Goal: Transaction & Acquisition: Purchase product/service

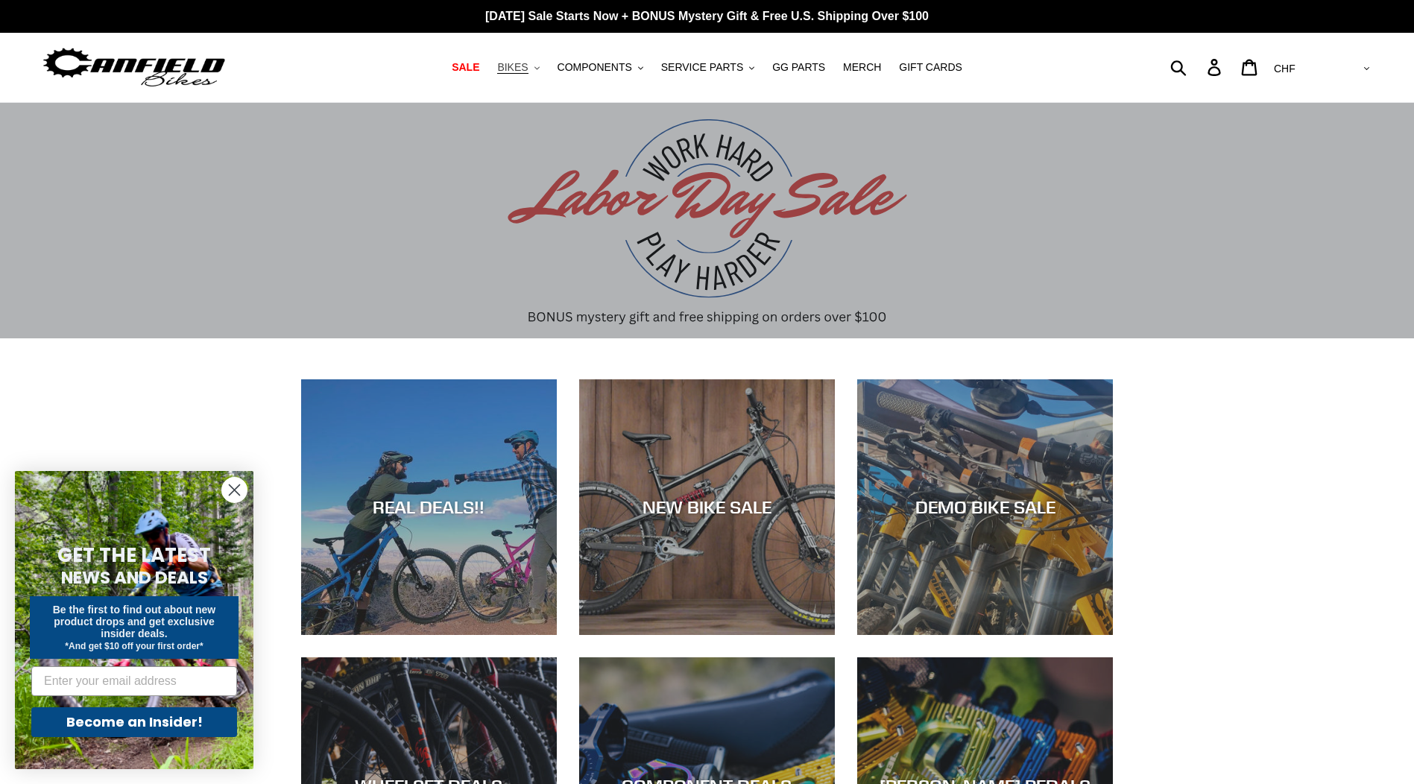
click at [540, 69] on icon "button" at bounding box center [536, 67] width 5 height 3
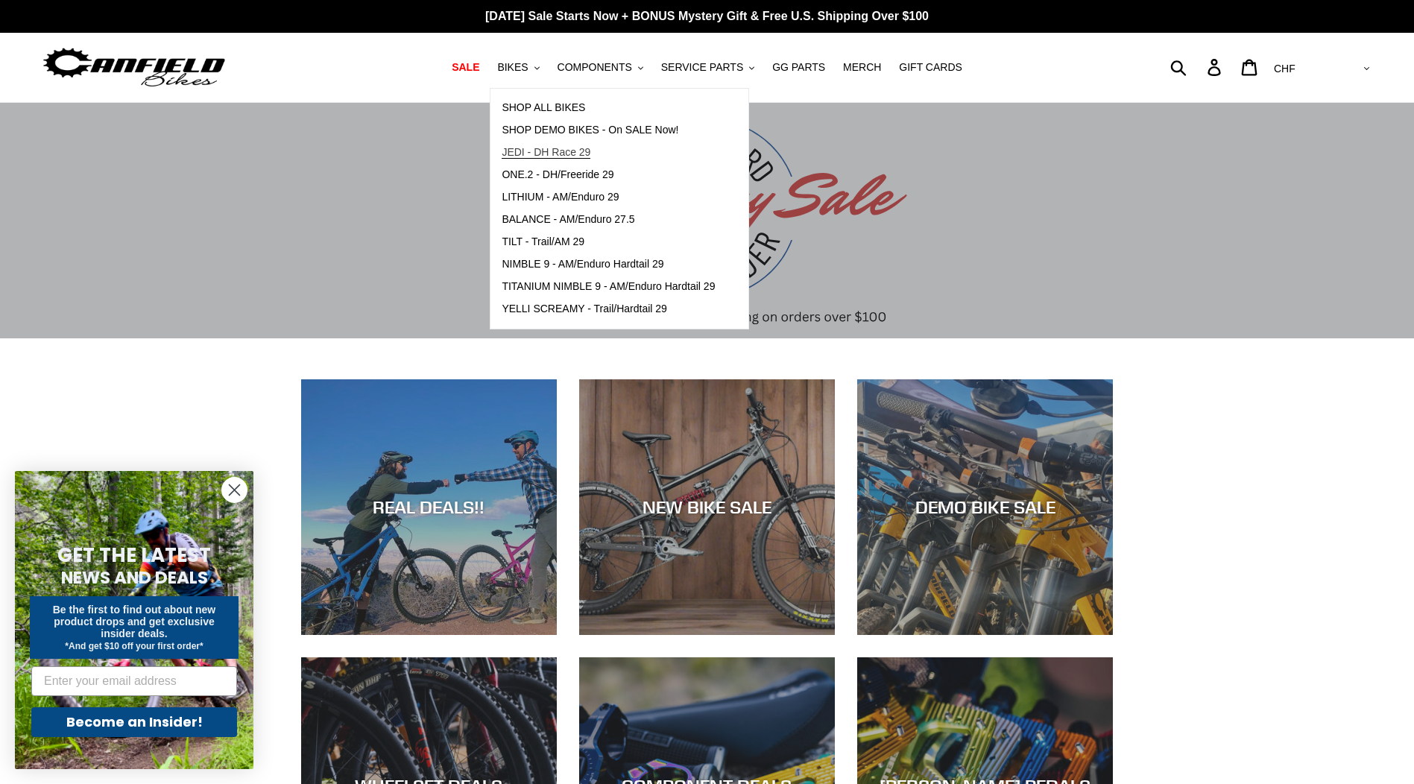
click at [578, 151] on span "JEDI - DH Race 29" at bounding box center [546, 152] width 89 height 13
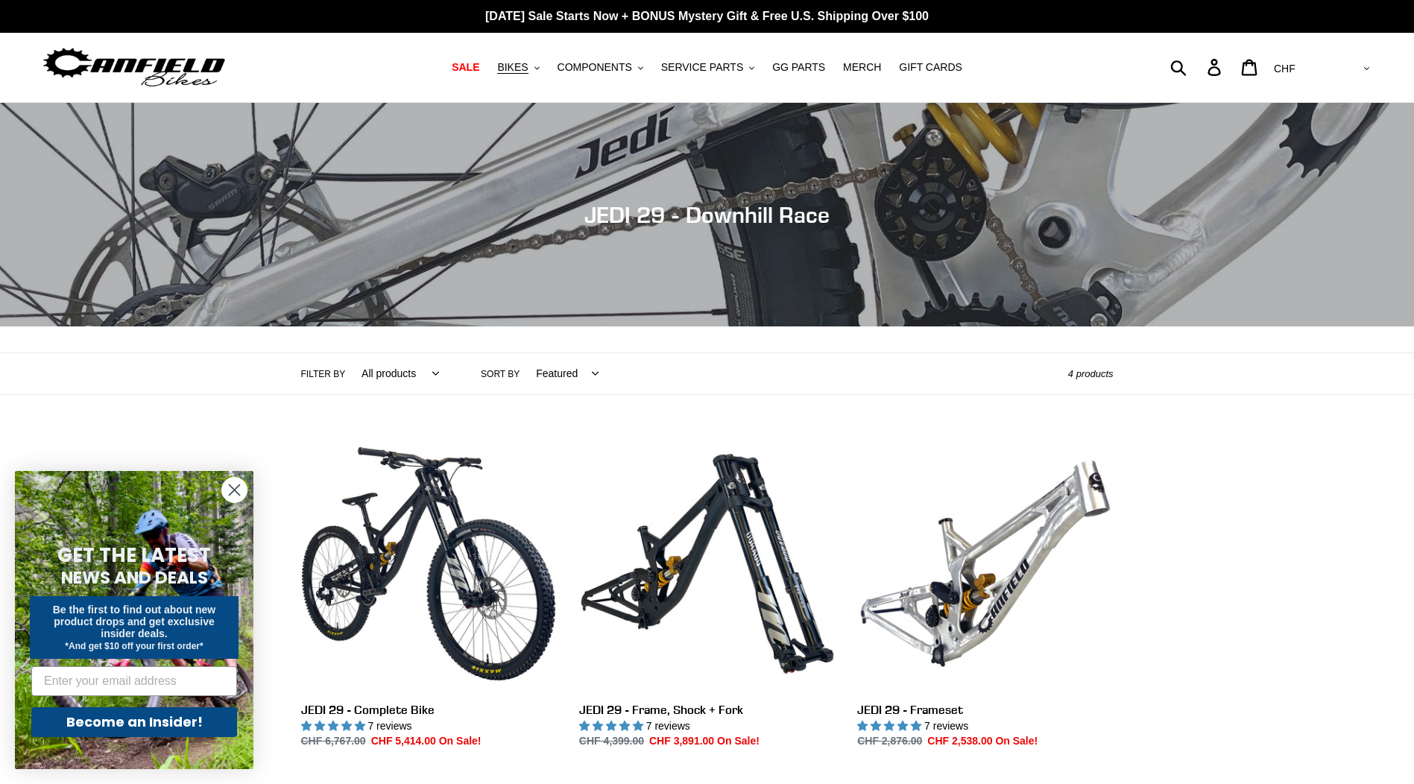
click at [234, 493] on circle "Close dialog" at bounding box center [234, 490] width 25 height 25
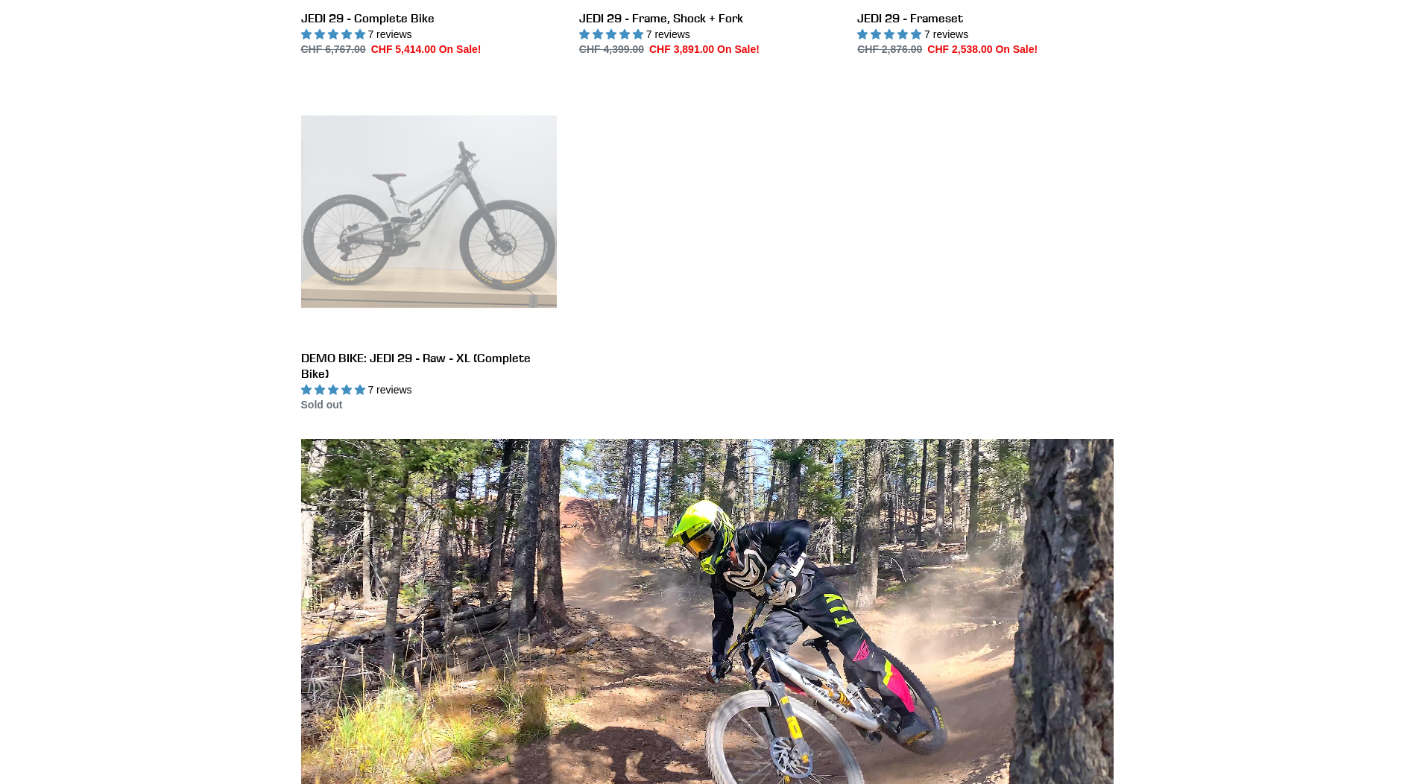
scroll to position [319, 0]
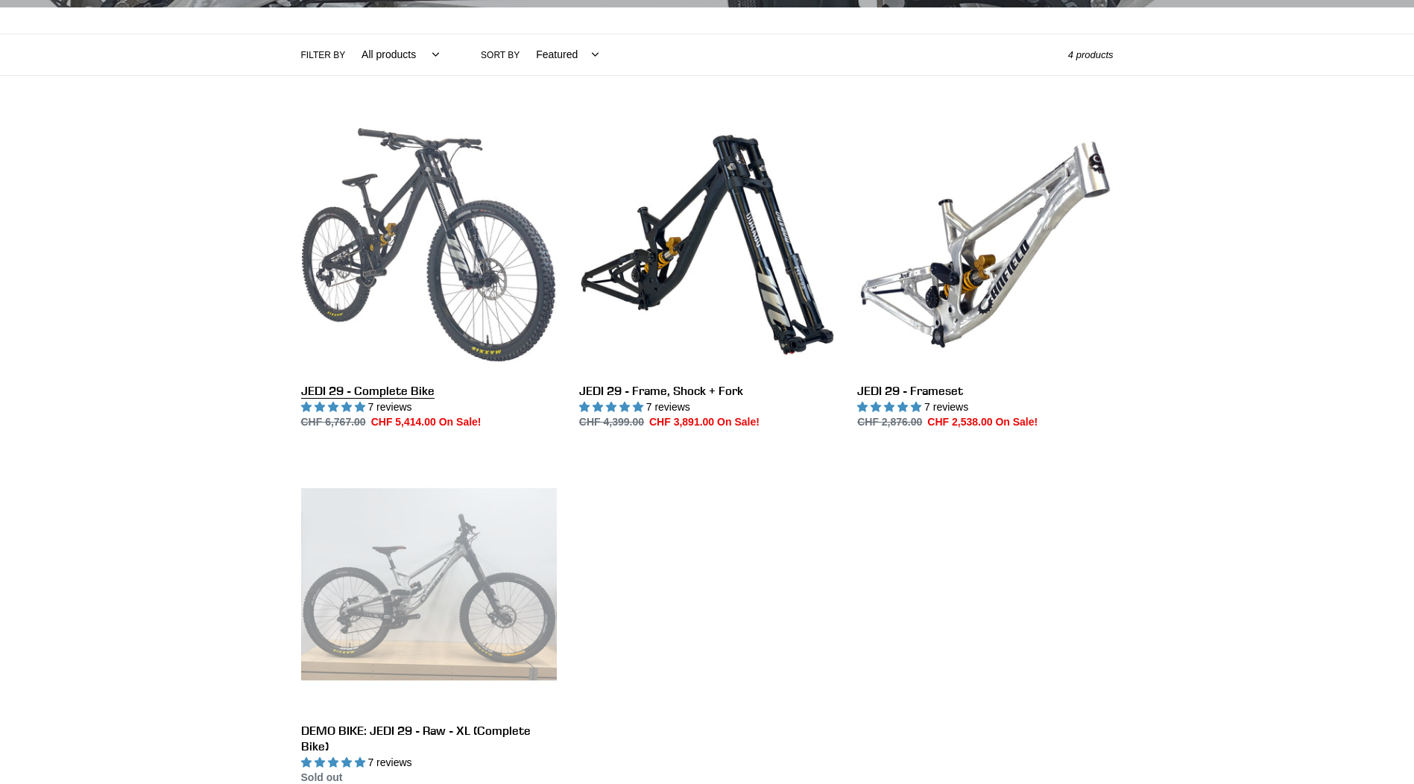
click at [338, 295] on link "JEDI 29 - Complete Bike" at bounding box center [429, 274] width 256 height 314
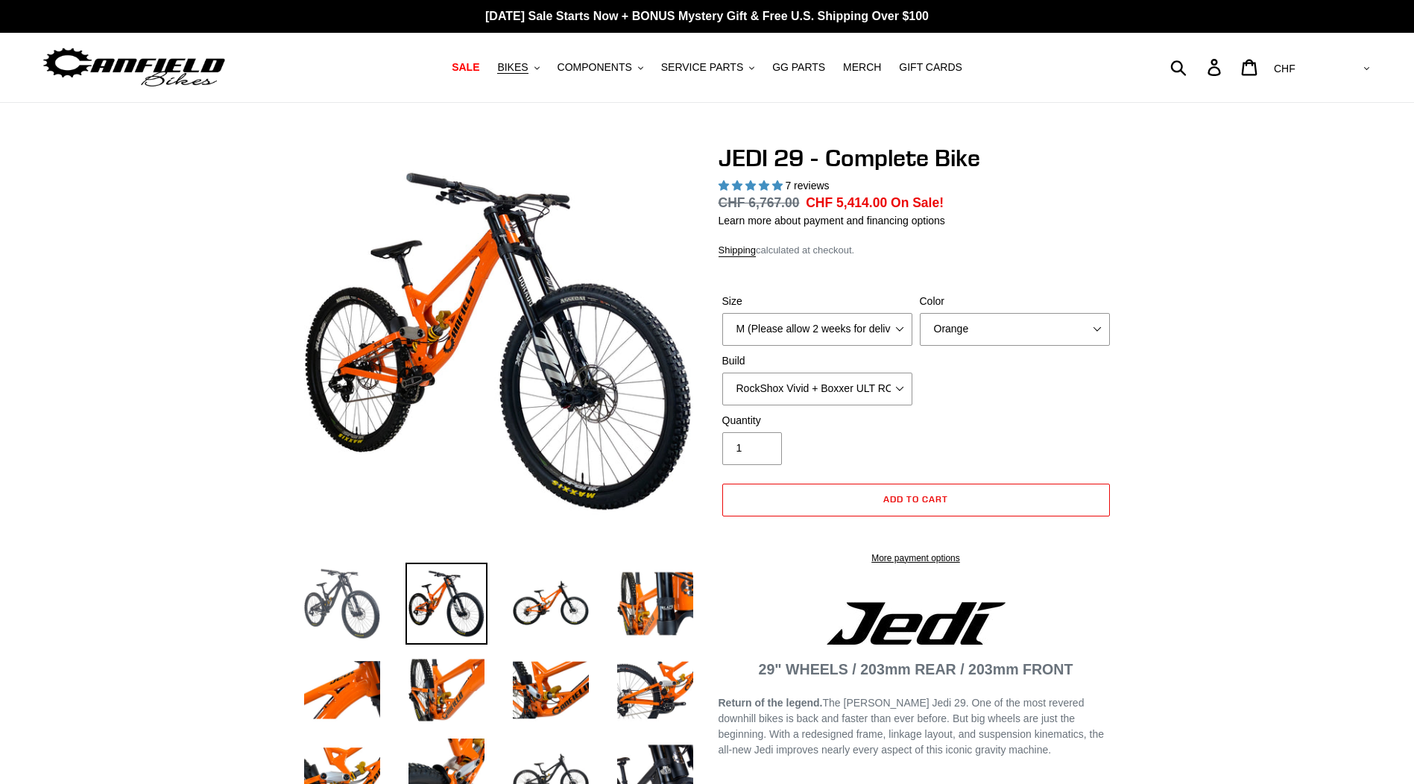
click at [373, 589] on img at bounding box center [342, 604] width 82 height 82
select select "highest-rating"
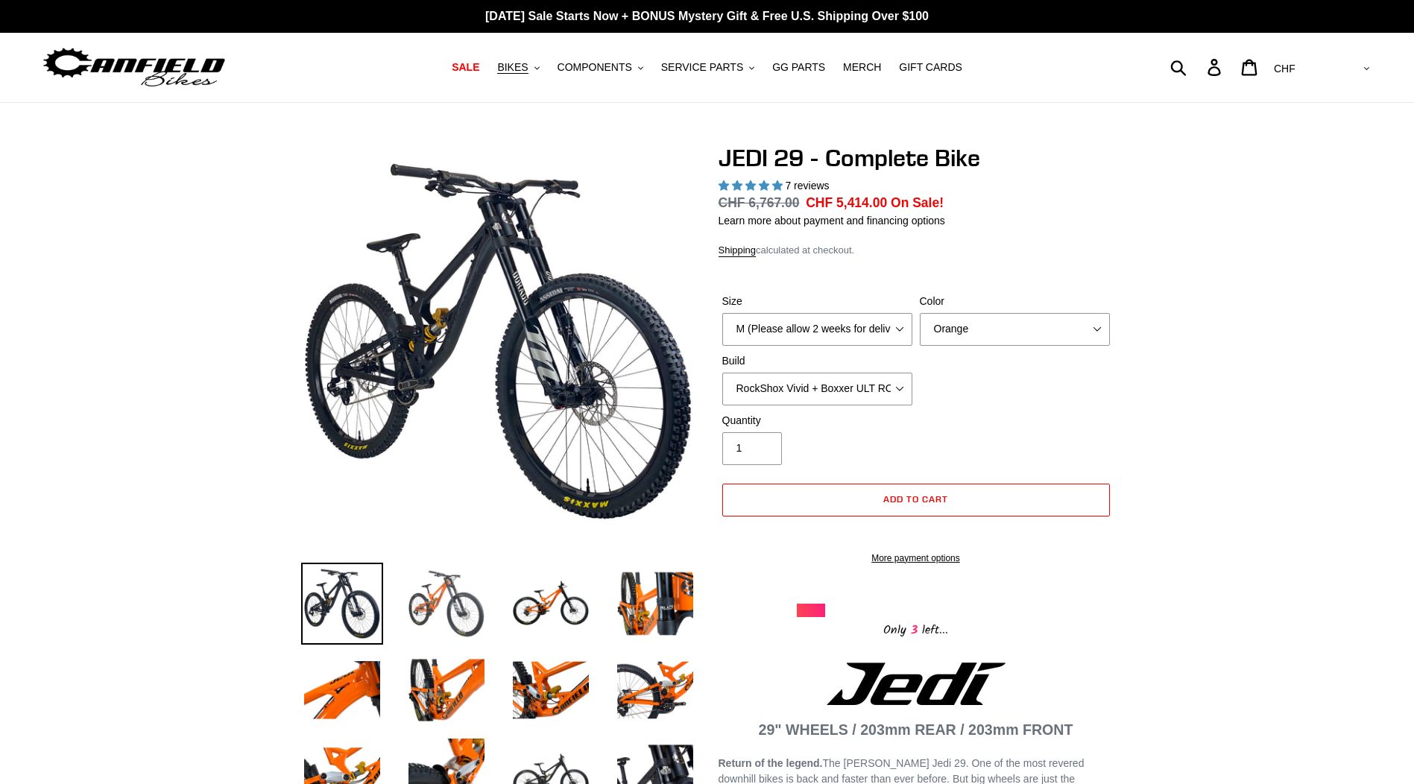
click at [448, 605] on img at bounding box center [446, 604] width 82 height 82
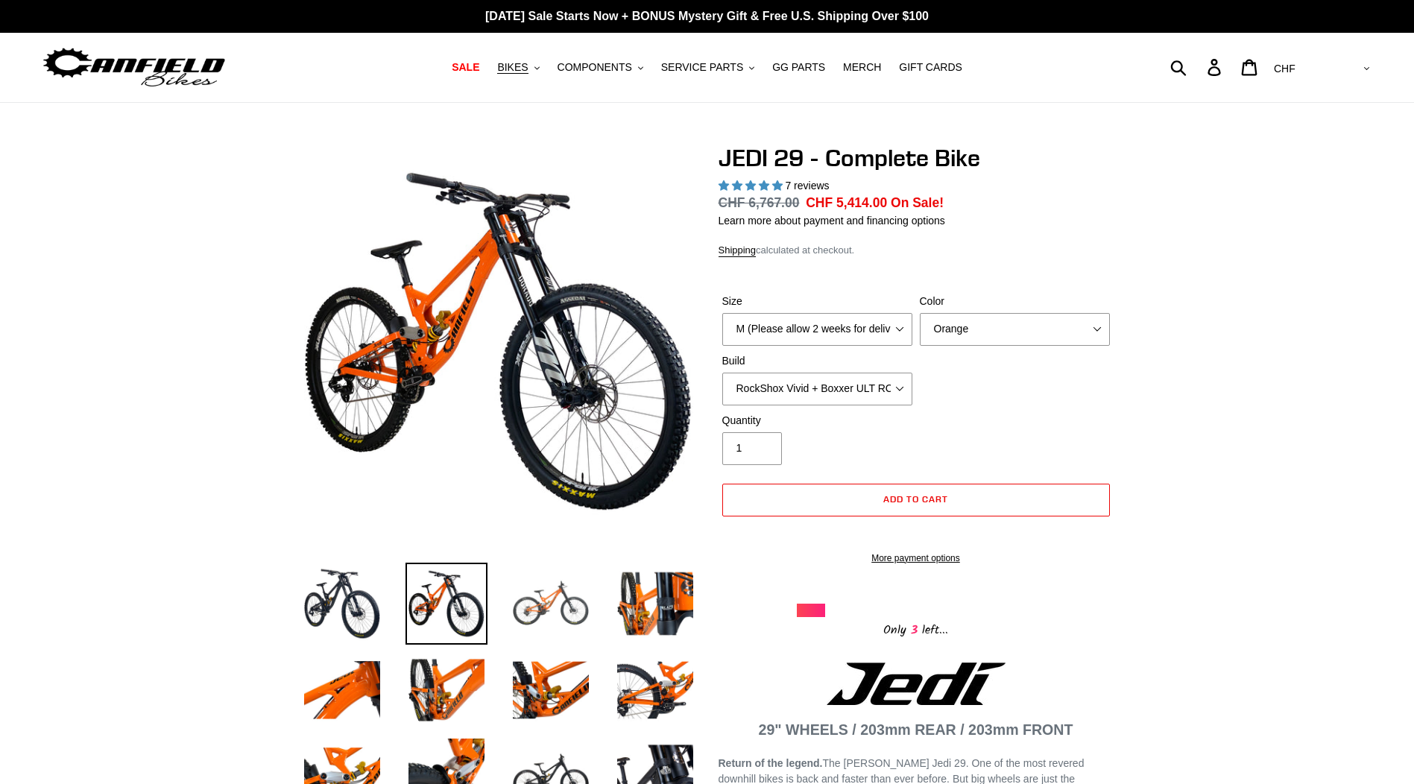
click at [569, 628] on img at bounding box center [551, 604] width 82 height 82
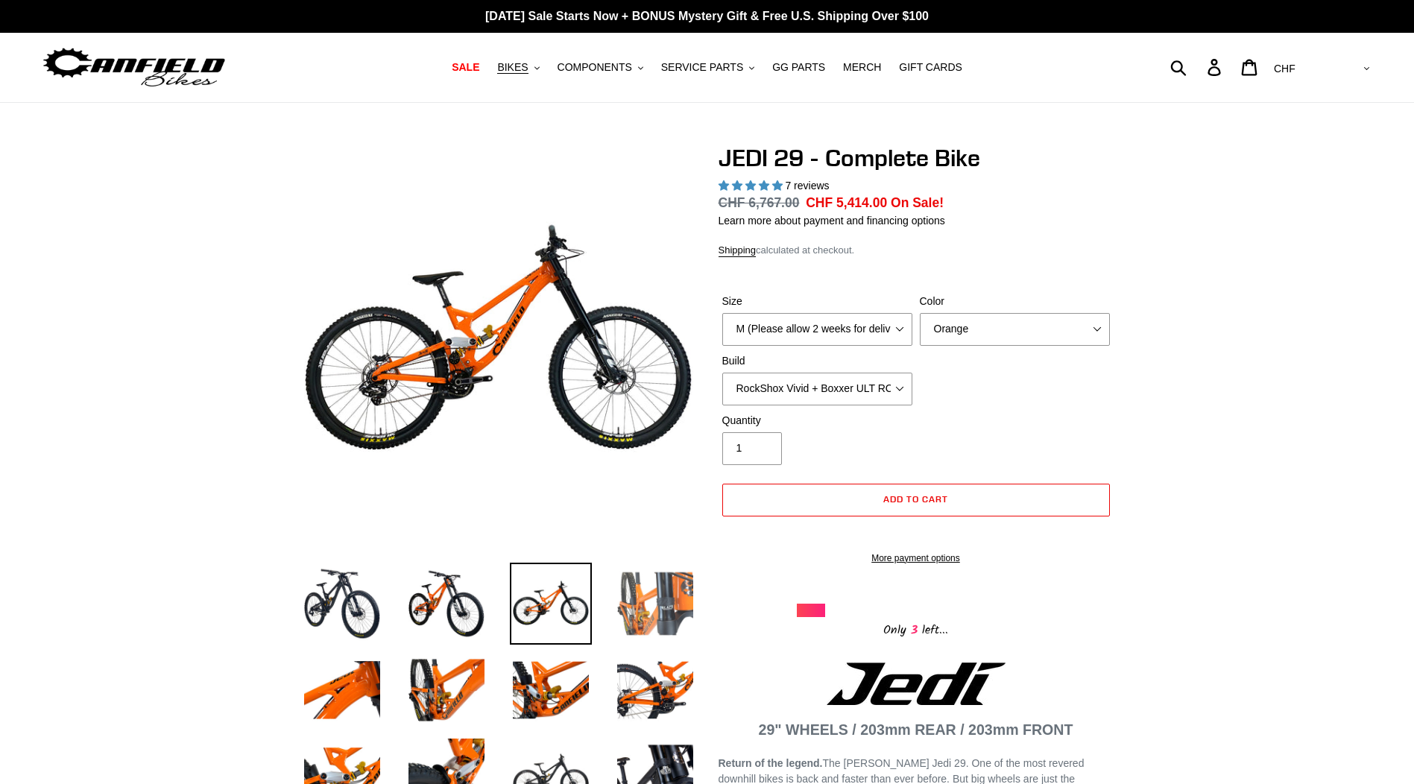
click at [659, 618] on img at bounding box center [655, 604] width 82 height 82
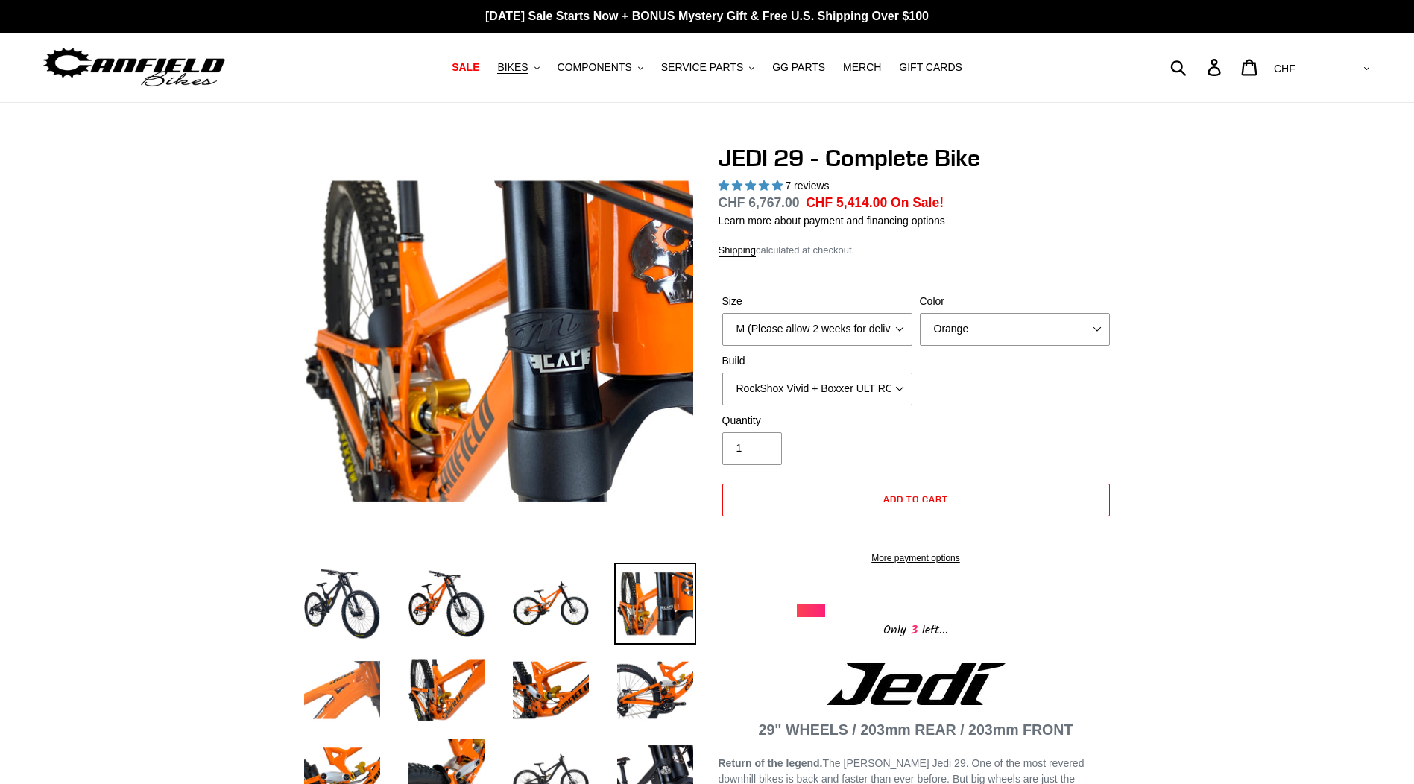
click at [335, 674] on img at bounding box center [342, 690] width 82 height 82
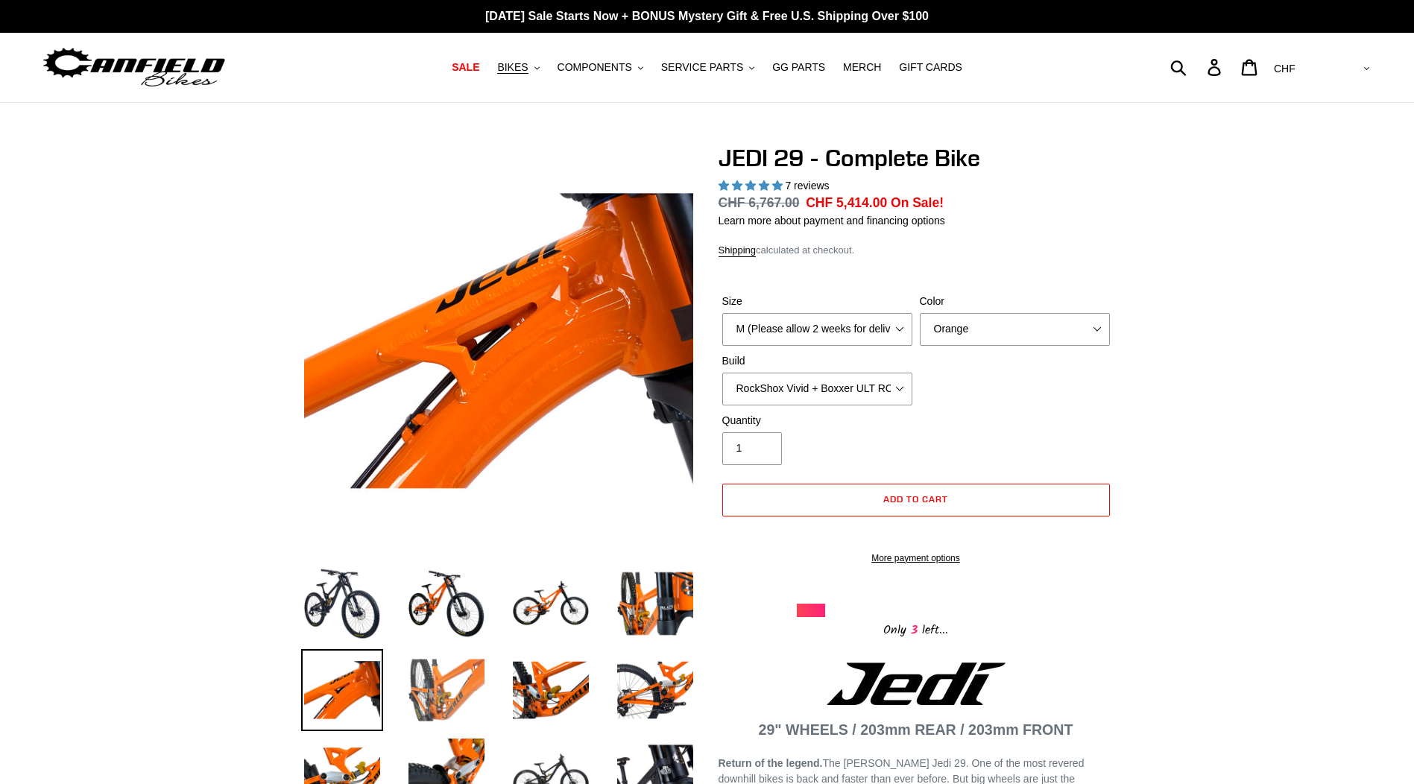
click at [428, 703] on img at bounding box center [446, 690] width 82 height 82
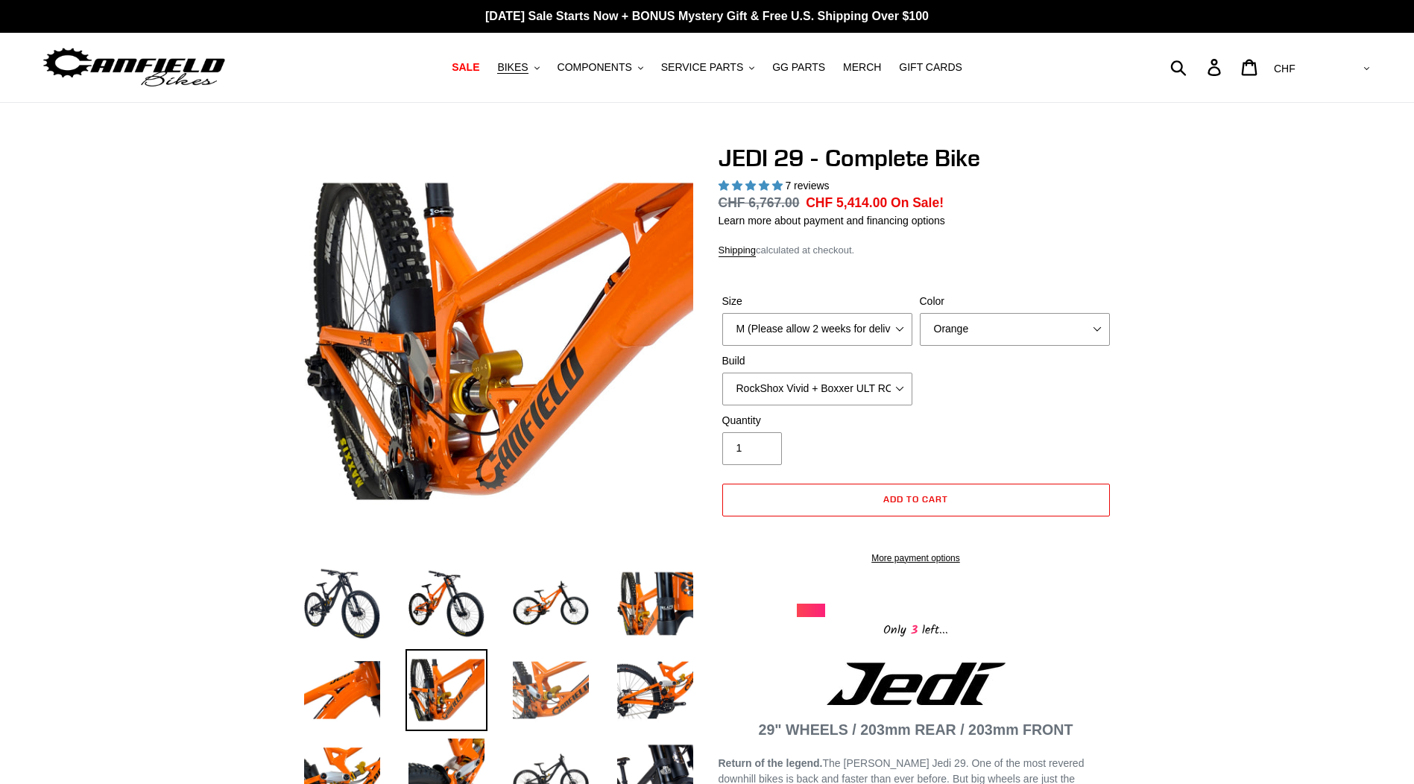
click at [572, 690] on img at bounding box center [551, 690] width 82 height 82
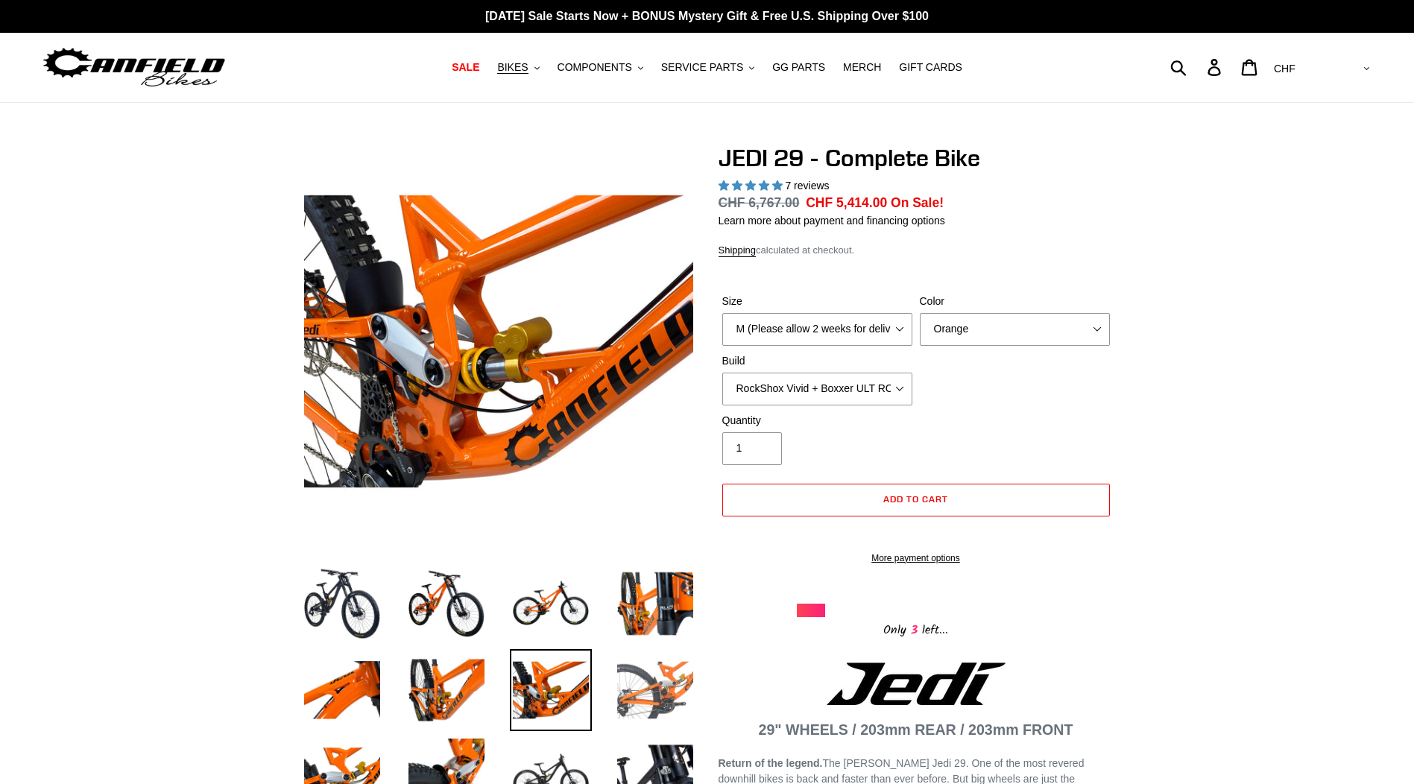
click at [656, 686] on img at bounding box center [655, 690] width 82 height 82
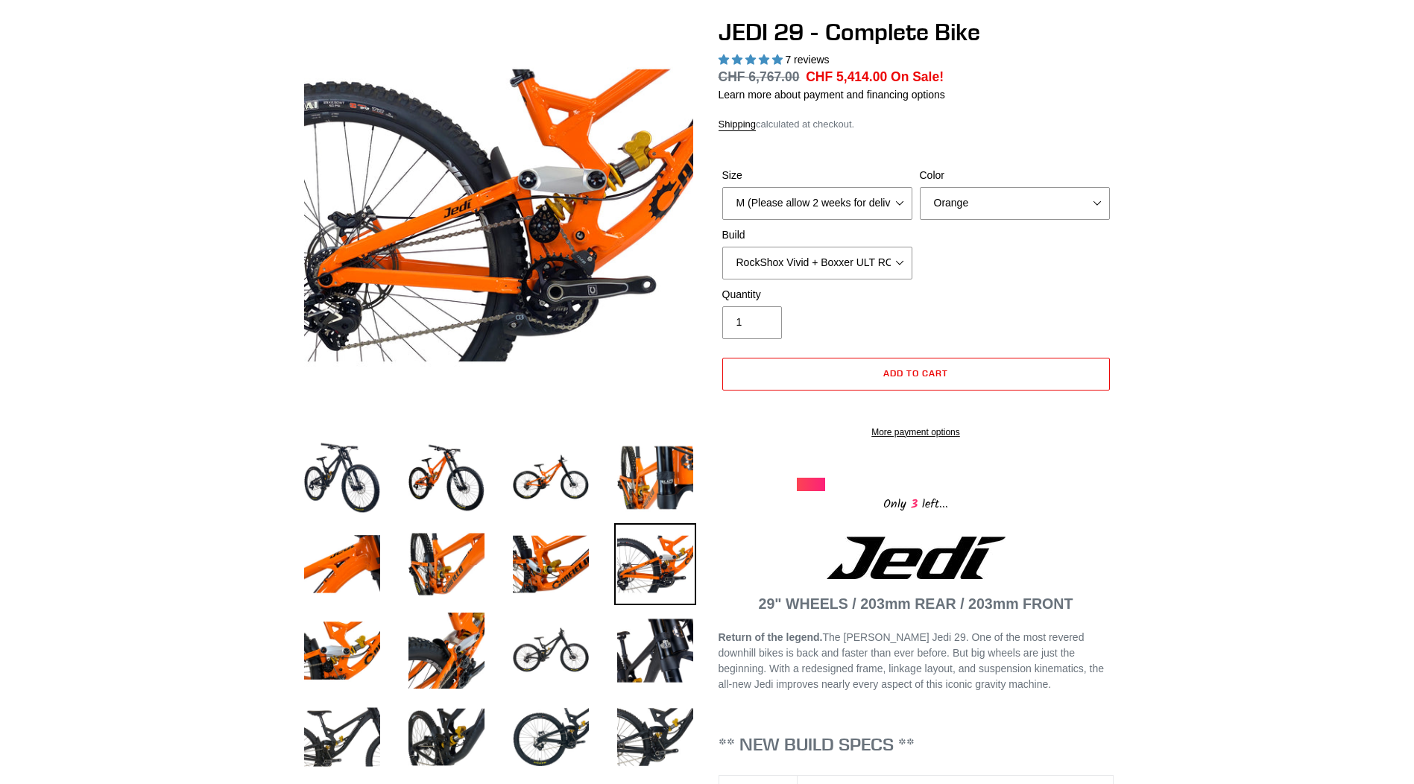
scroll to position [149, 0]
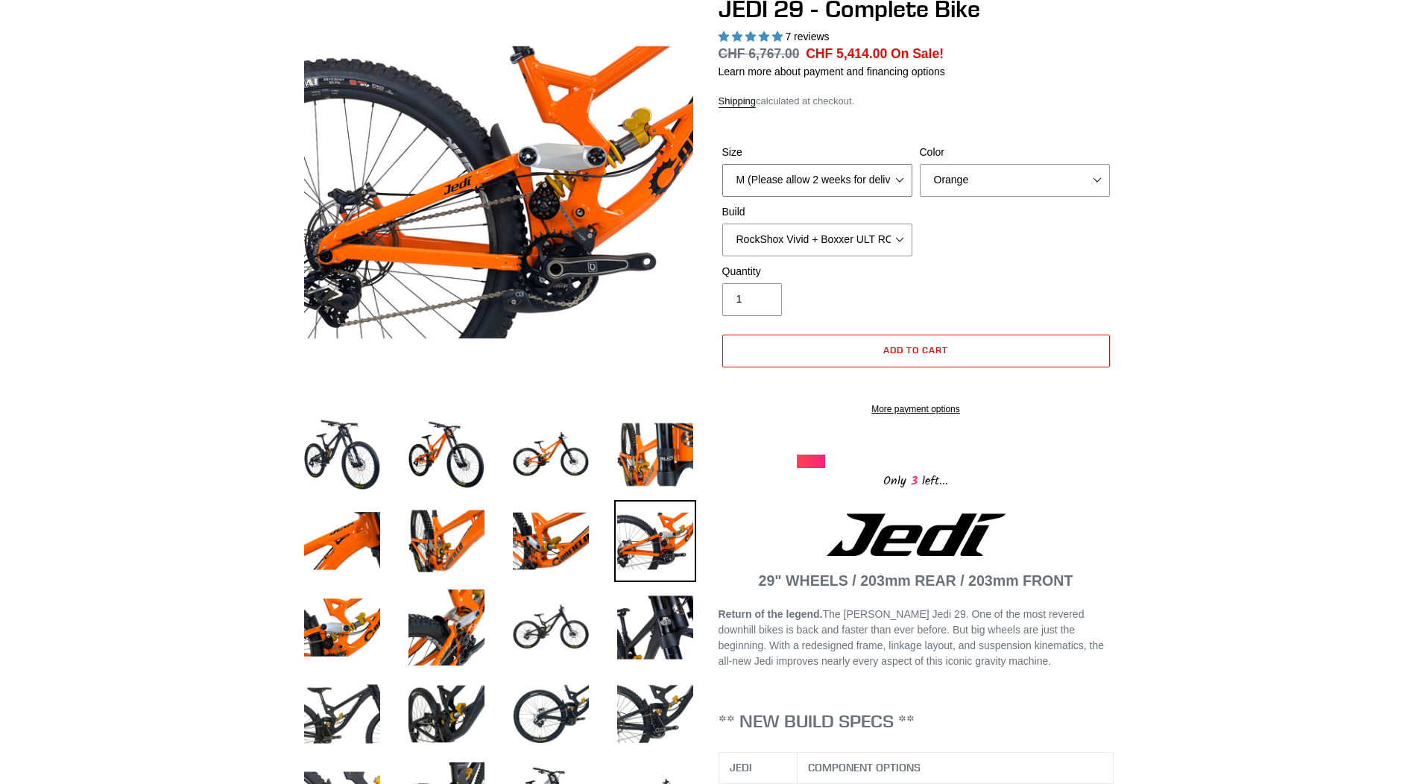
click at [853, 176] on select "M (Please allow 2 weeks for delivery) L (Please allow 2 weeks for delivery) XL …" at bounding box center [817, 180] width 190 height 33
select select "L (Please allow 2 weeks for delivery)"
click at [722, 164] on select "M (Please allow 2 weeks for delivery) L (Please allow 2 weeks for delivery) XL …" at bounding box center [817, 180] width 190 height 33
click at [1030, 178] on select "Orange Stealth Black Raw" at bounding box center [1015, 180] width 190 height 33
select select "Raw"
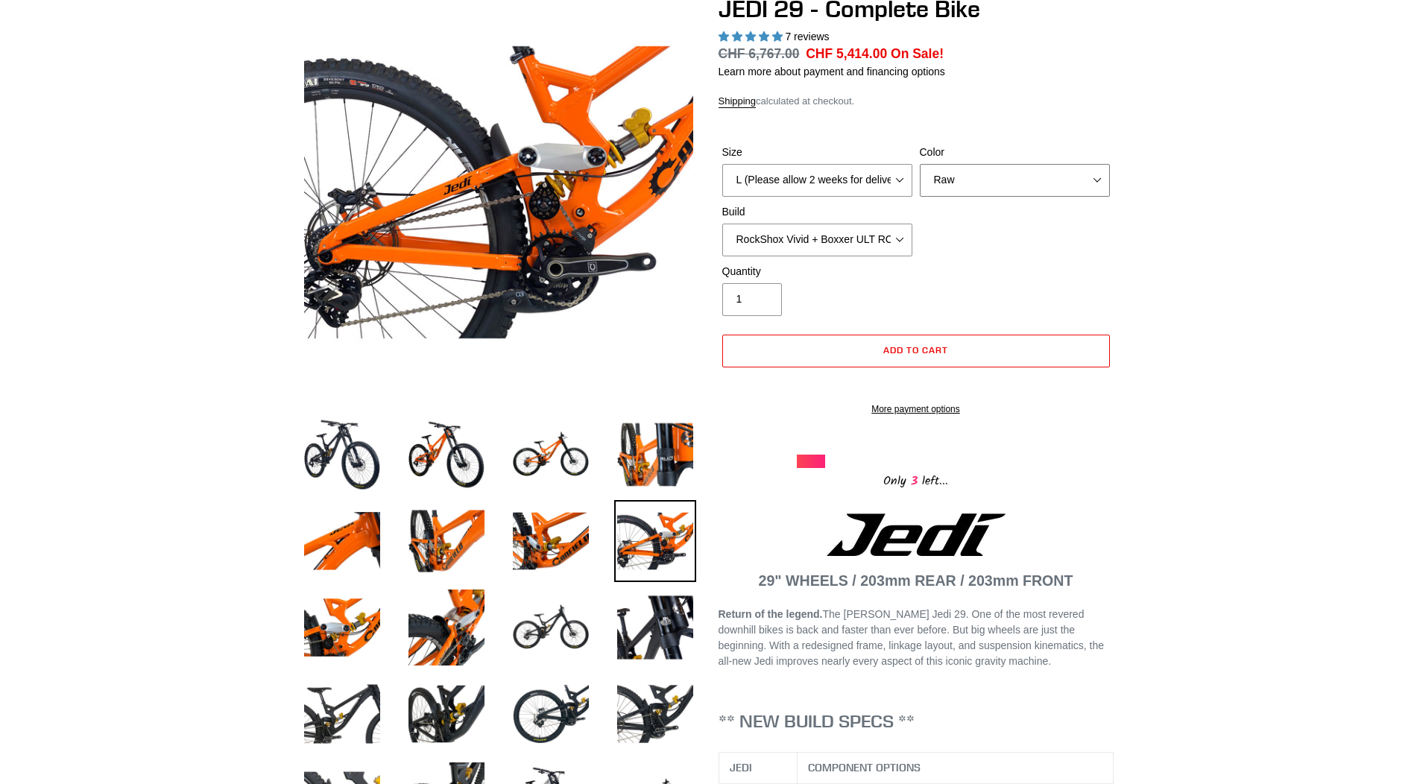
click at [920, 164] on select "Orange Stealth Black Raw" at bounding box center [1015, 180] width 190 height 33
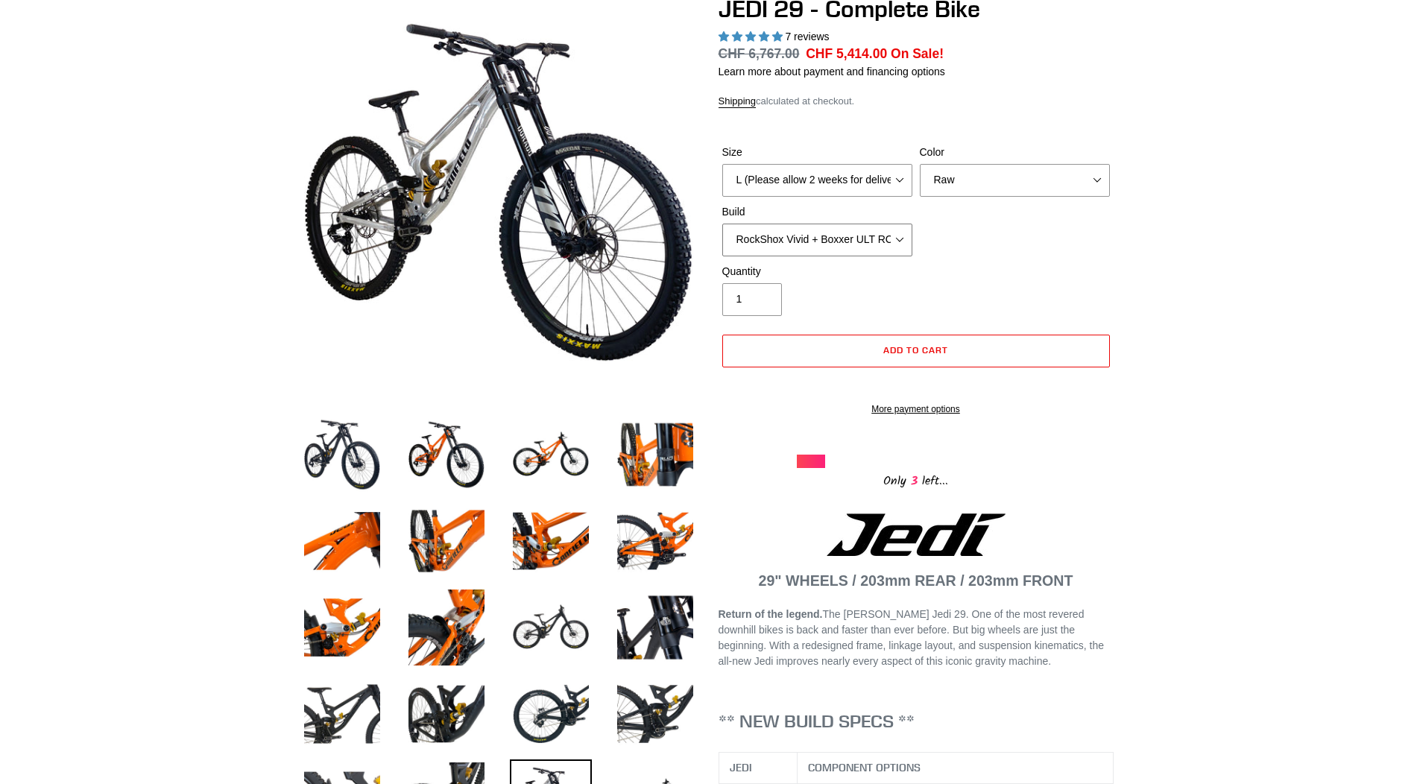
click at [822, 238] on select "RockShox Vivid + Boxxer ULT RC2 C3 200 + SRAM XO RockShox Vivid + Boxxer ULT RC…" at bounding box center [817, 240] width 190 height 33
click at [722, 224] on select "RockShox Vivid + Boxxer ULT RC2 C3 200 + SRAM XO RockShox Vivid + Boxxer ULT RC…" at bounding box center [817, 240] width 190 height 33
click at [853, 240] on select "RockShox Vivid + Boxxer ULT RC2 C3 200 + SRAM XO RockShox Vivid + Boxxer ULT RC…" at bounding box center [817, 240] width 190 height 33
click at [722, 224] on select "RockShox Vivid + Boxxer ULT RC2 C3 200 + SRAM XO RockShox Vivid + Boxxer ULT RC…" at bounding box center [817, 240] width 190 height 33
click at [1065, 294] on div "Quantity 1" at bounding box center [915, 294] width 395 height 60
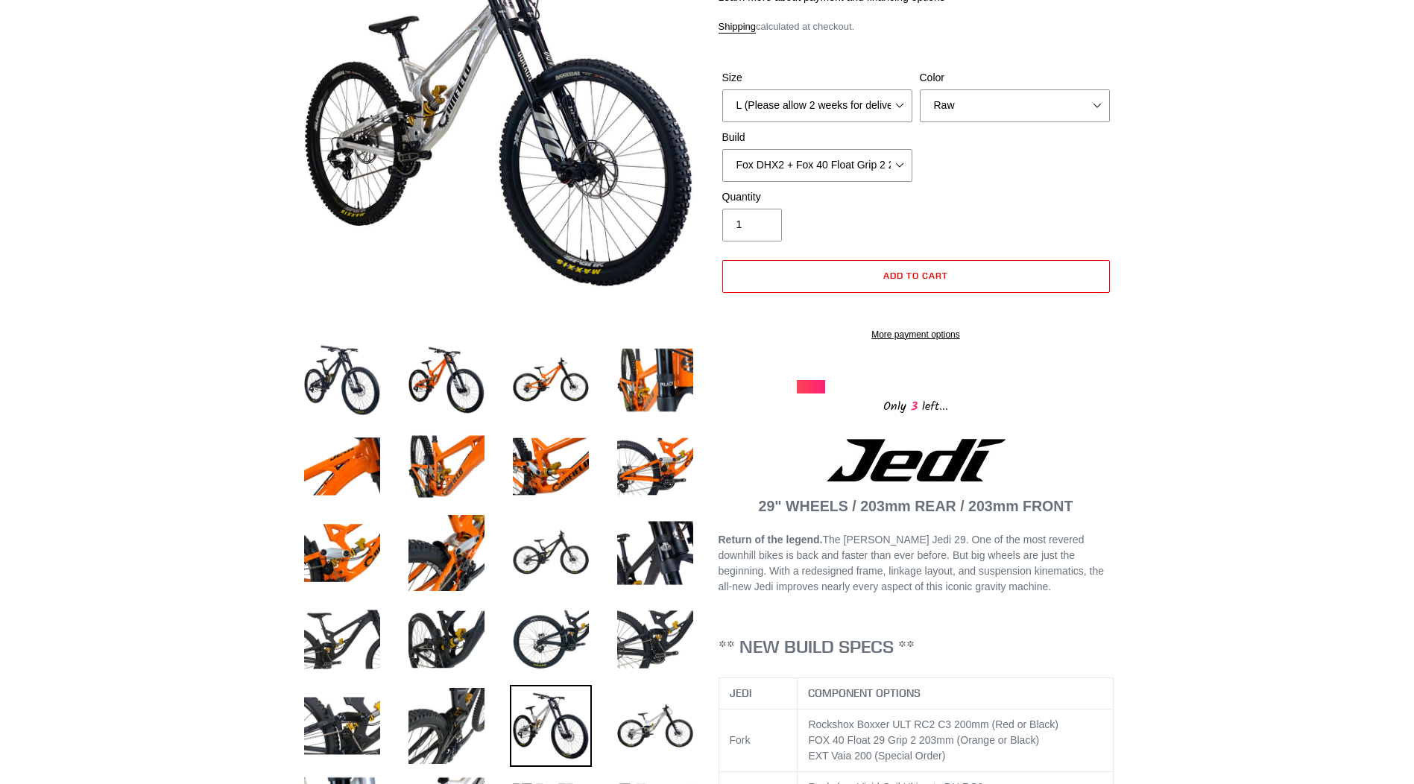
scroll to position [75, 0]
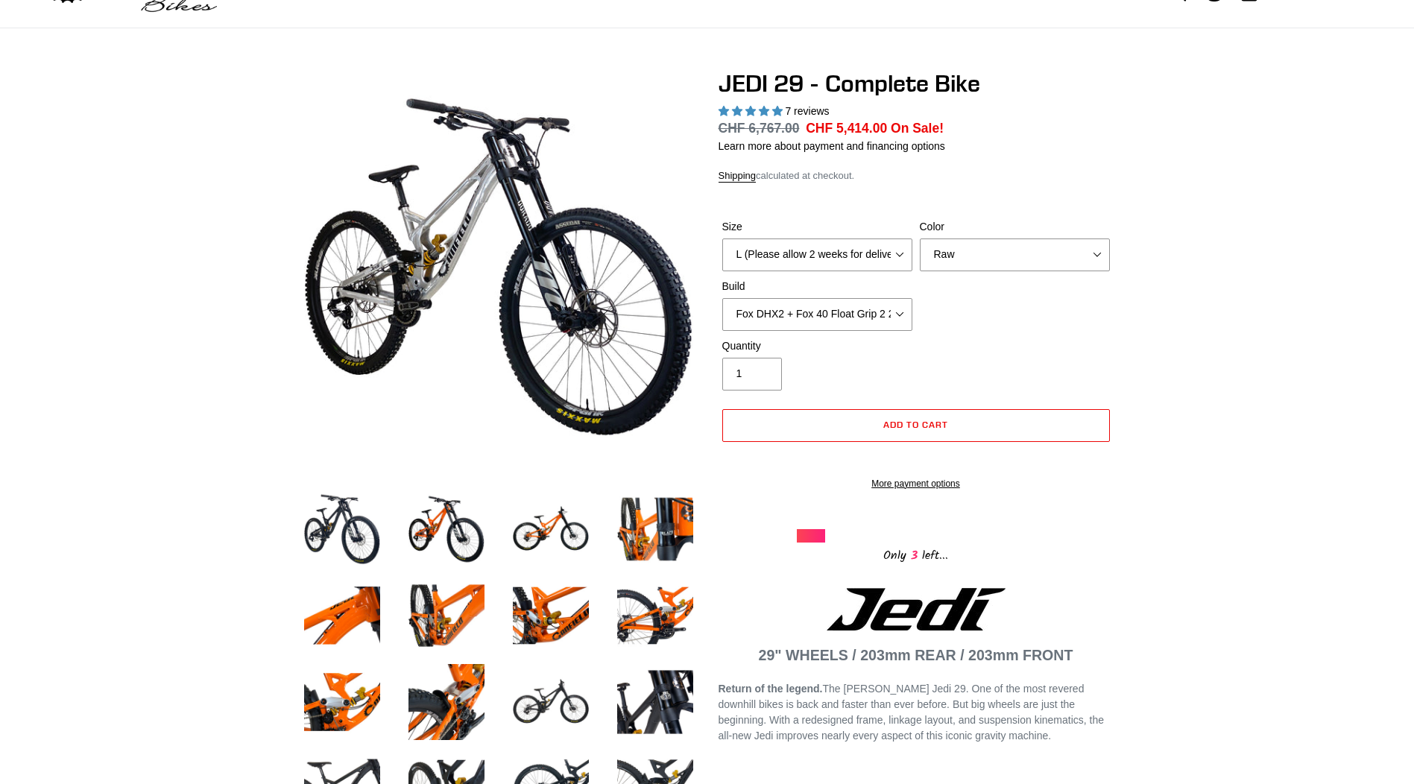
click at [1107, 113] on div "7 reviews" at bounding box center [915, 112] width 395 height 16
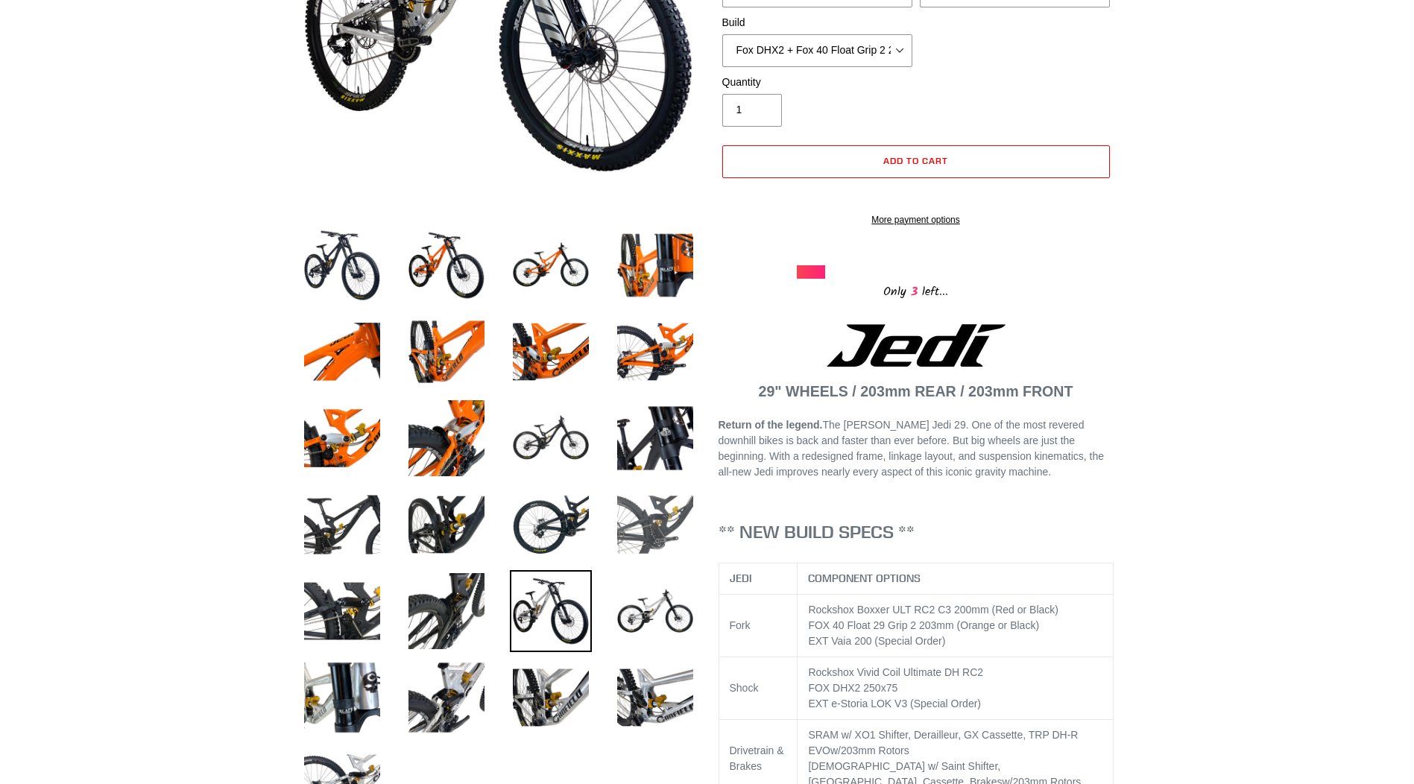
scroll to position [373, 0]
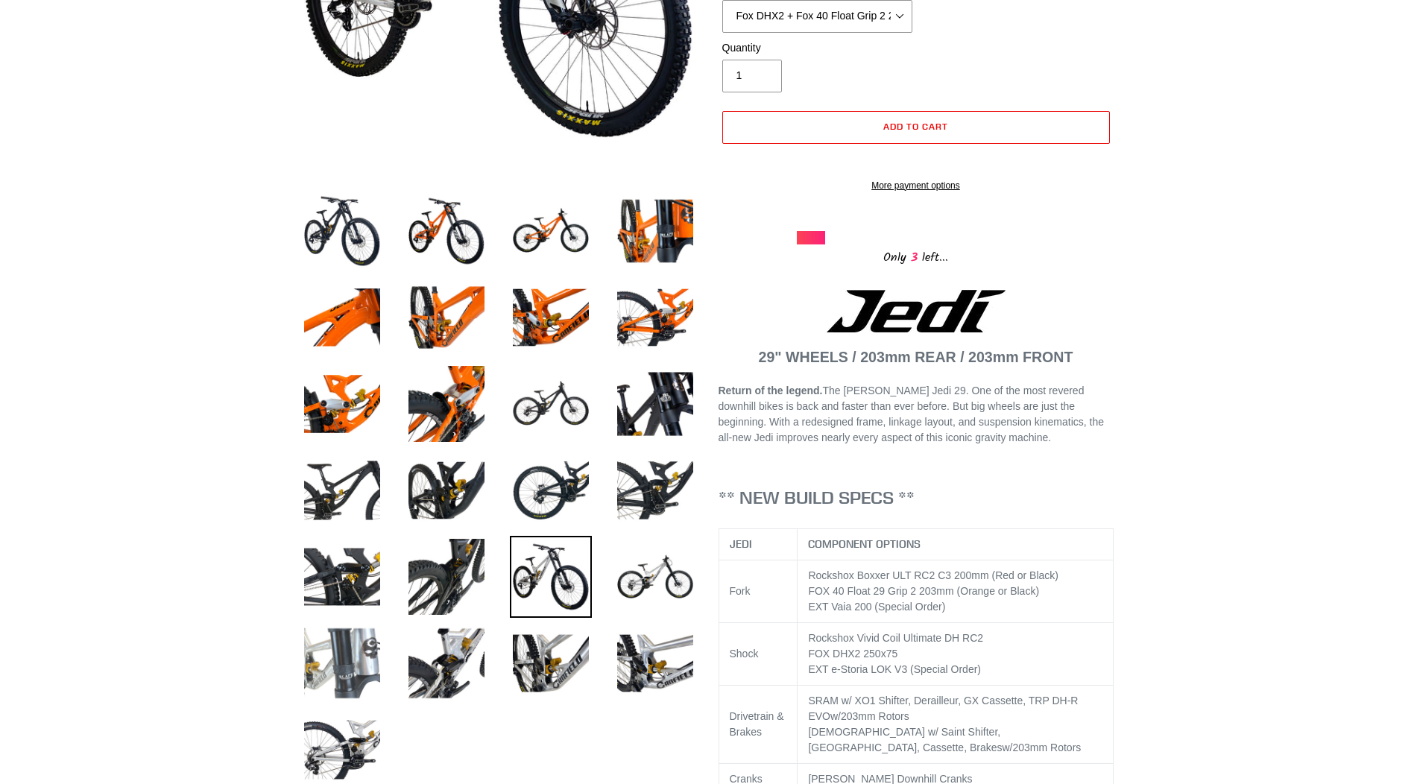
click at [363, 643] on img at bounding box center [342, 663] width 82 height 82
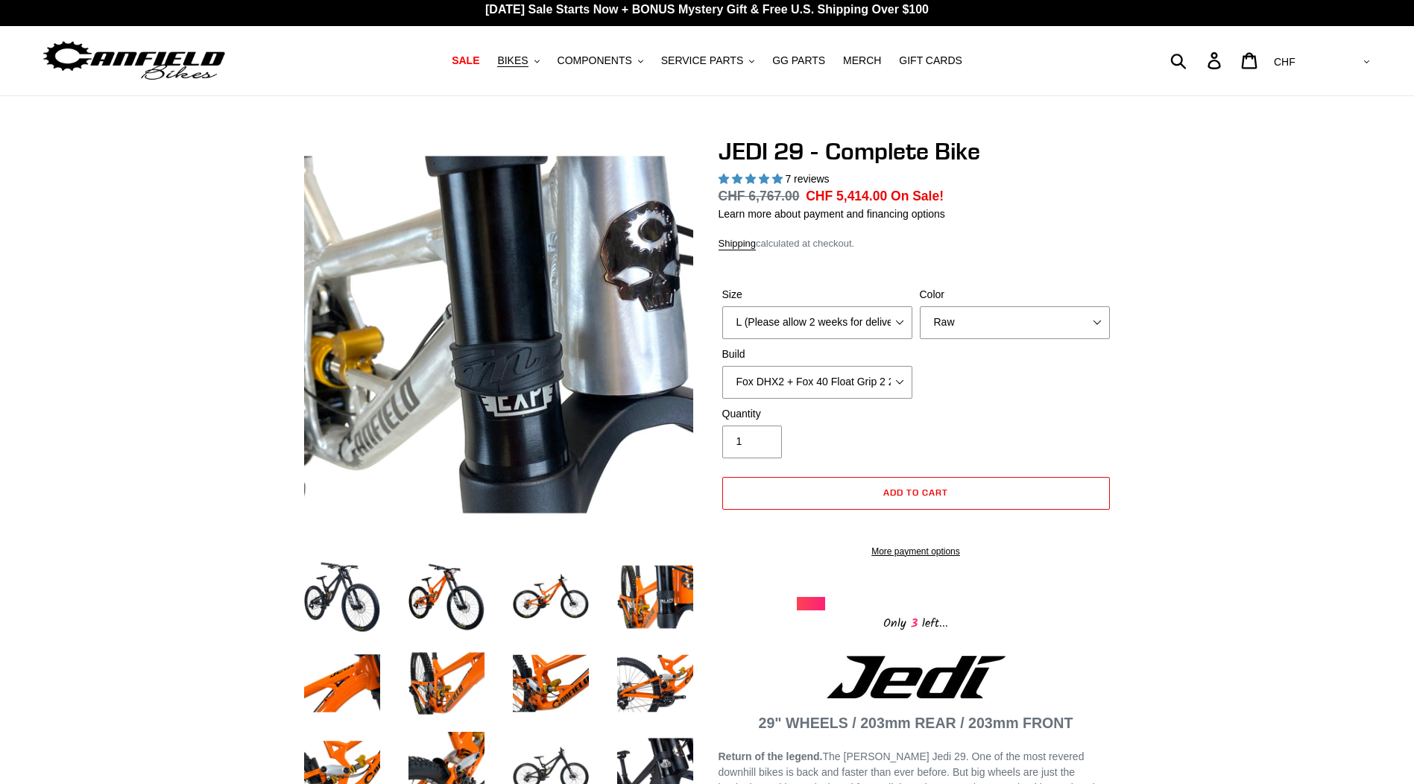
scroll to position [0, 0]
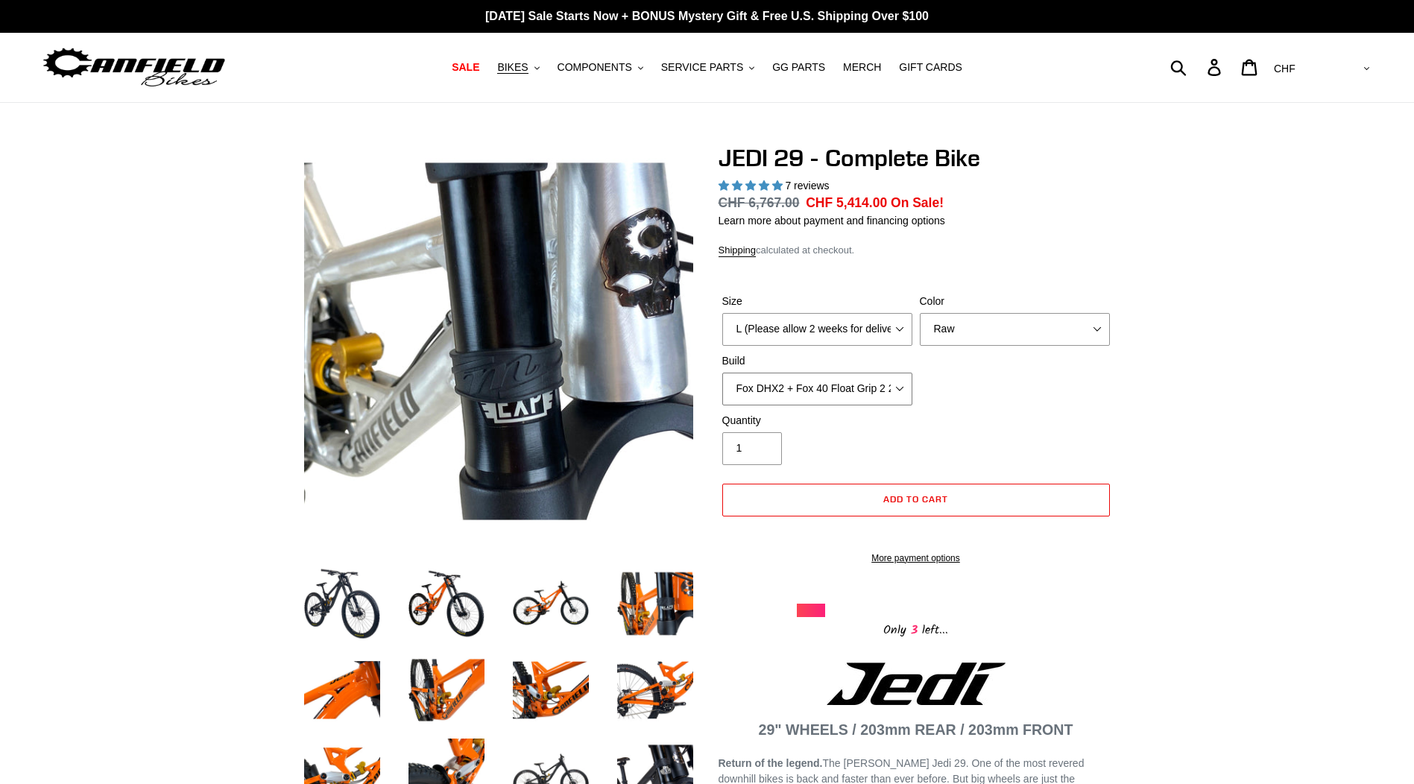
click at [828, 380] on select "RockShox Vivid + Boxxer ULT RC2 C3 200 + SRAM XO RockShox Vivid + Boxxer ULT RC…" at bounding box center [817, 389] width 190 height 33
click at [722, 373] on select "RockShox Vivid + Boxxer ULT RC2 C3 200 + SRAM XO RockShox Vivid + Boxxer ULT RC…" at bounding box center [817, 389] width 190 height 33
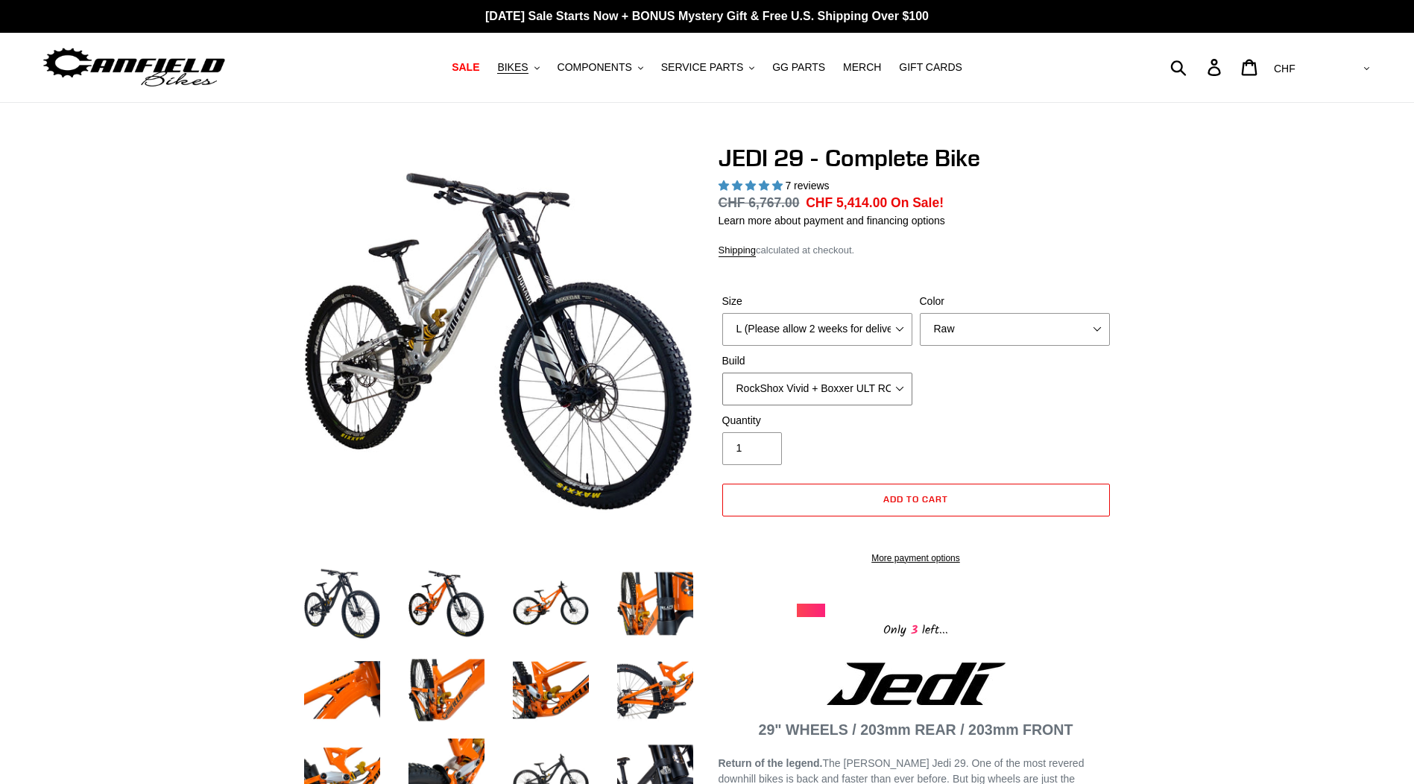
click at [868, 377] on select "RockShox Vivid + Boxxer ULT RC2 C3 200 + SRAM XO RockShox Vivid + Boxxer ULT RC…" at bounding box center [817, 389] width 190 height 33
click at [722, 373] on select "RockShox Vivid + Boxxer ULT RC2 C3 200 + SRAM XO RockShox Vivid + Boxxer ULT RC…" at bounding box center [817, 389] width 190 height 33
click at [847, 390] on select "RockShox Vivid + Boxxer ULT RC2 C3 200 + SRAM XO RockShox Vivid + Boxxer ULT RC…" at bounding box center [817, 389] width 190 height 33
click at [722, 373] on select "RockShox Vivid + Boxxer ULT RC2 C3 200 + SRAM XO RockShox Vivid + Boxxer ULT RC…" at bounding box center [817, 389] width 190 height 33
click at [839, 387] on select "RockShox Vivid + Boxxer ULT RC2 C3 200 + SRAM XO RockShox Vivid + Boxxer ULT RC…" at bounding box center [817, 389] width 190 height 33
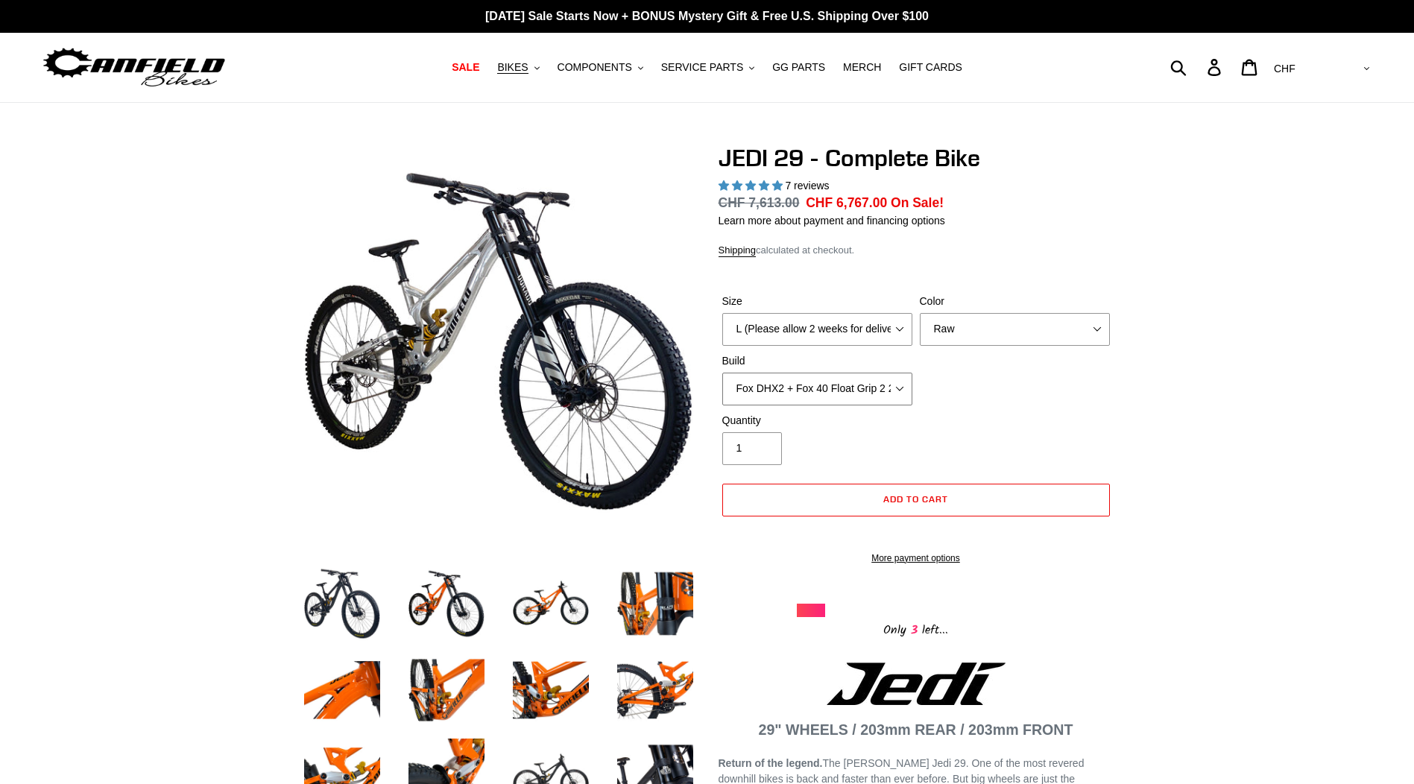
click at [722, 373] on select "RockShox Vivid + Boxxer ULT RC2 C3 200 + SRAM XO RockShox Vivid + Boxxer ULT RC…" at bounding box center [817, 389] width 190 height 33
click at [844, 386] on select "RockShox Vivid + Boxxer ULT RC2 C3 200 + SRAM XO RockShox Vivid + Boxxer ULT RC…" at bounding box center [817, 389] width 190 height 33
click at [722, 373] on select "RockShox Vivid + Boxxer ULT RC2 C3 200 + SRAM XO RockShox Vivid + Boxxer ULT RC…" at bounding box center [817, 389] width 190 height 33
click at [844, 387] on select "RockShox Vivid + Boxxer ULT RC2 C3 200 + SRAM XO RockShox Vivid + Boxxer ULT RC…" at bounding box center [817, 389] width 190 height 33
select select "Fox DHX2 + Fox 40 Float Grip 2 203 + Shimano"
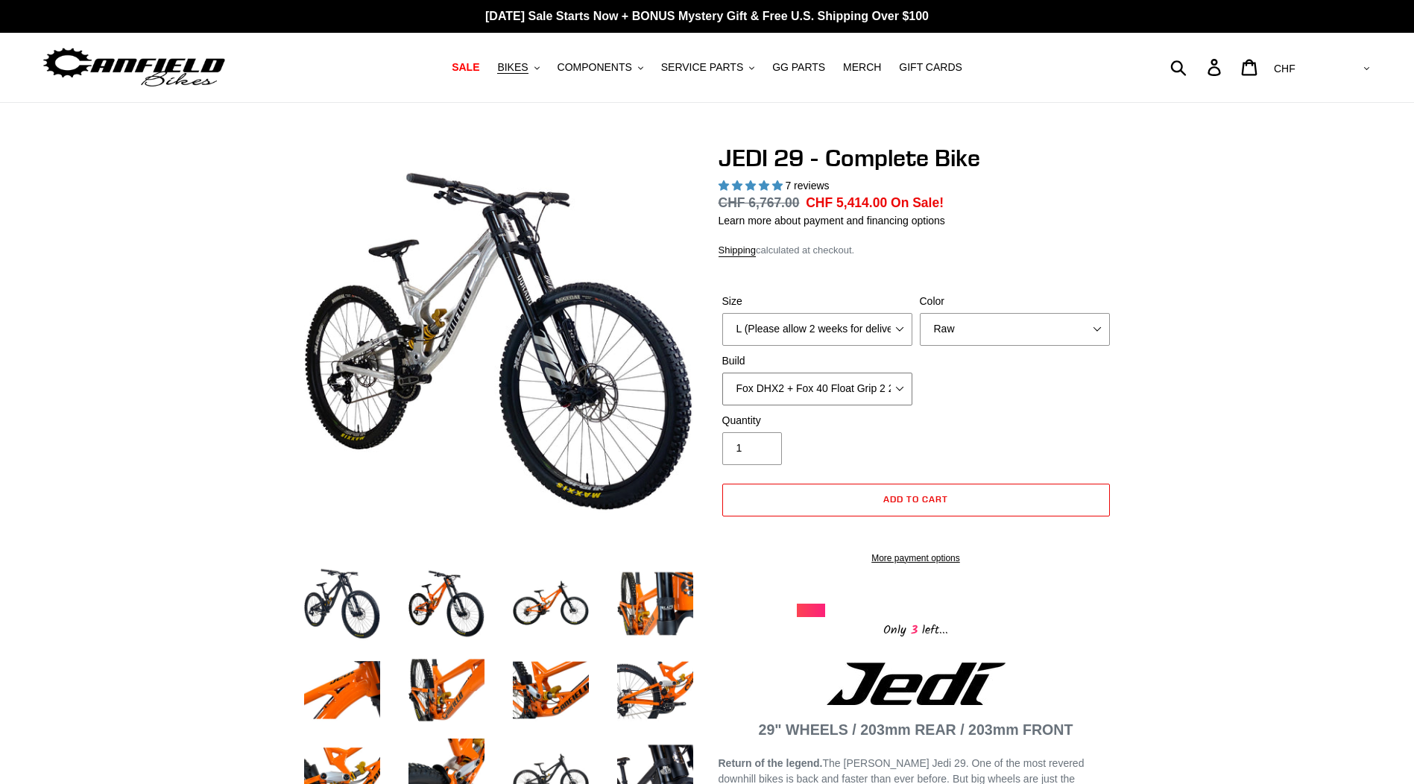
click at [722, 373] on select "RockShox Vivid + Boxxer ULT RC2 C3 200 + SRAM XO RockShox Vivid + Boxxer ULT RC…" at bounding box center [817, 389] width 190 height 33
